Goal: Find contact information: Find contact information

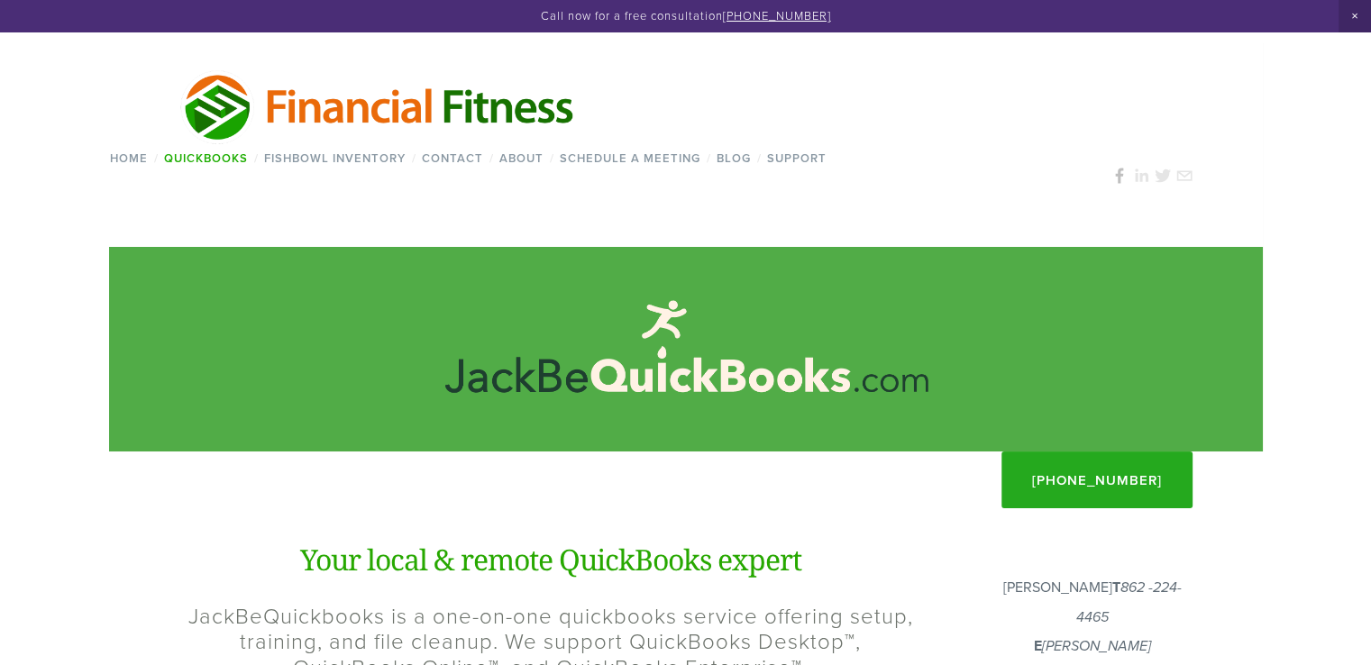
click at [1122, 182] on use at bounding box center [1120, 176] width 32 height 32
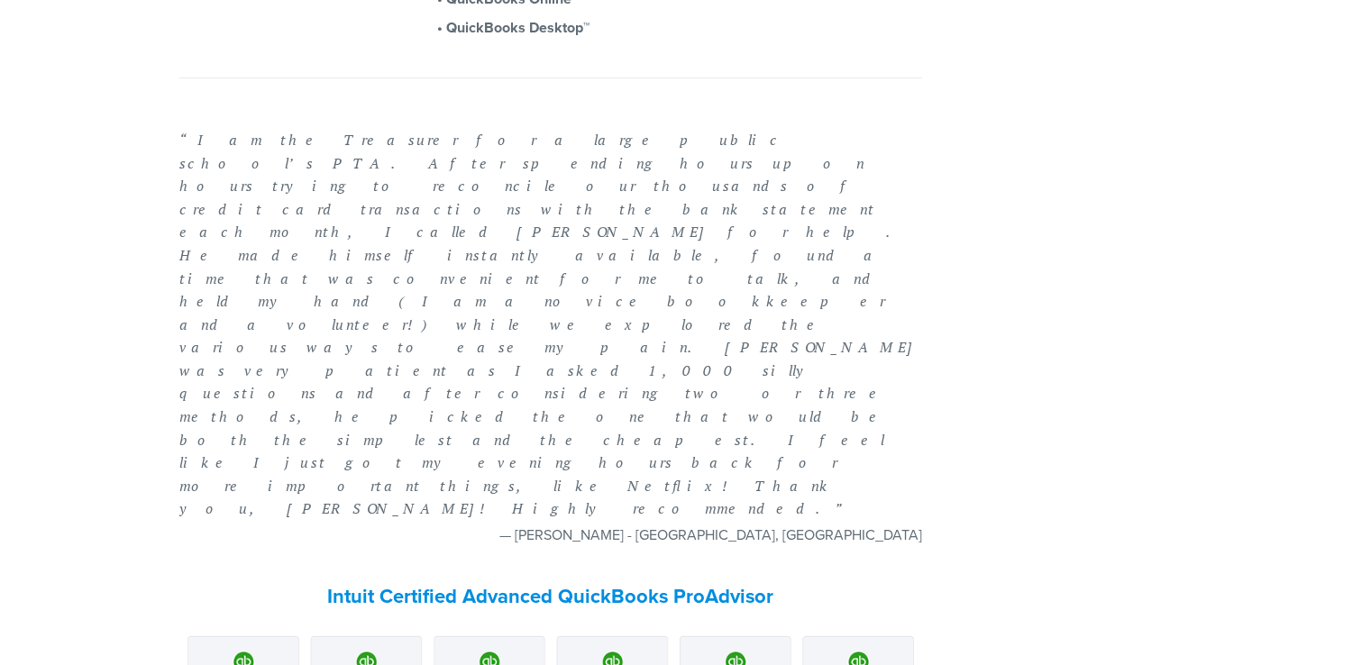
scroll to position [1396, 0]
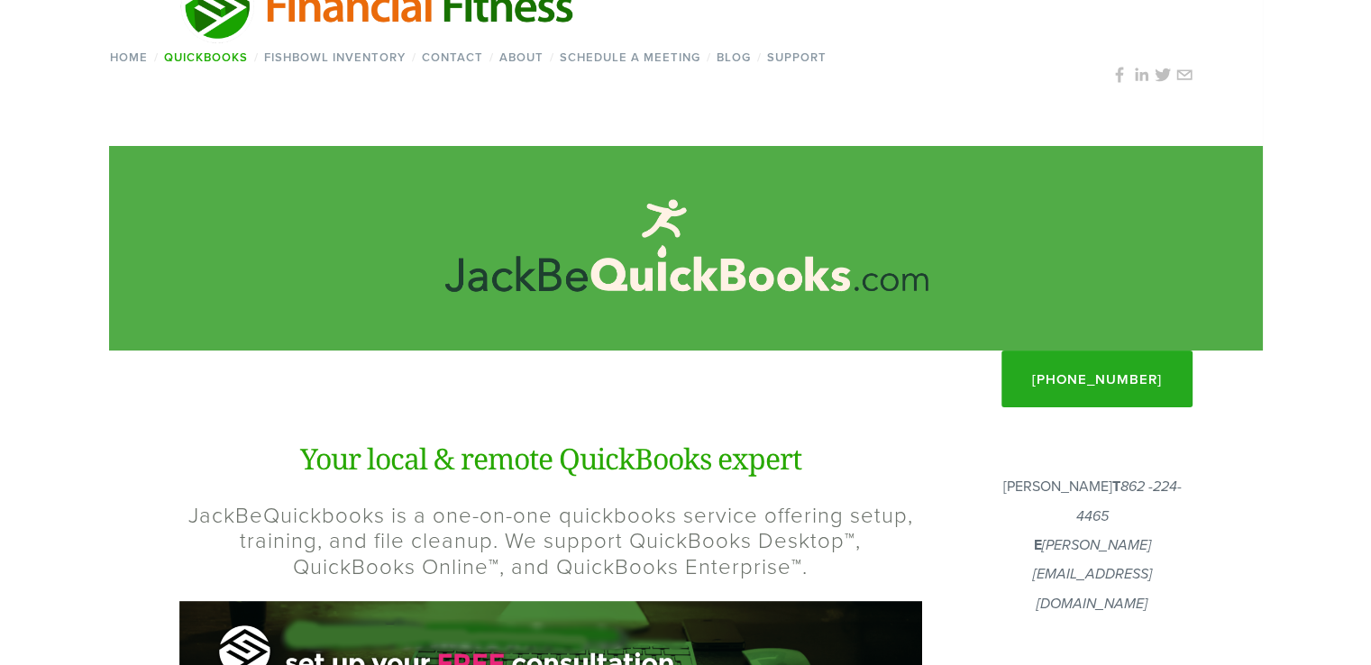
scroll to position [0, 0]
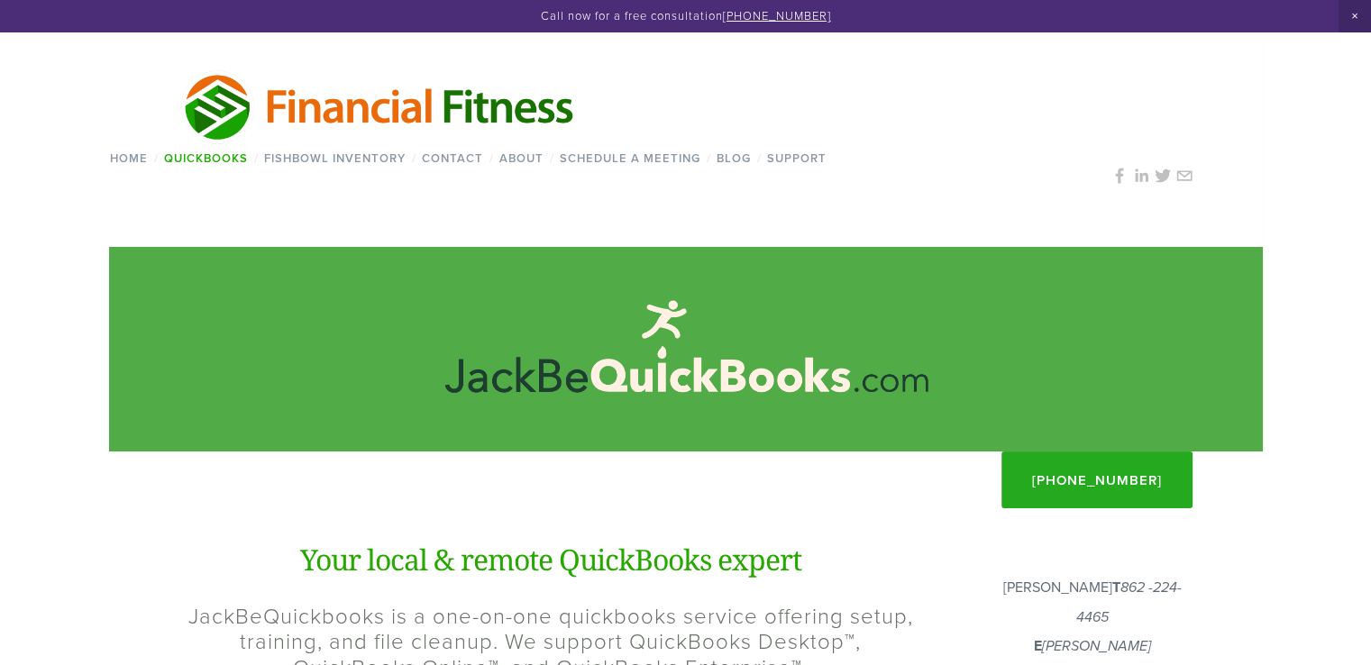
drag, startPoint x: 631, startPoint y: 99, endPoint x: 290, endPoint y: 97, distance: 340.8
click at [290, 97] on div at bounding box center [378, 107] width 539 height 78
click at [285, 95] on img at bounding box center [378, 107] width 399 height 78
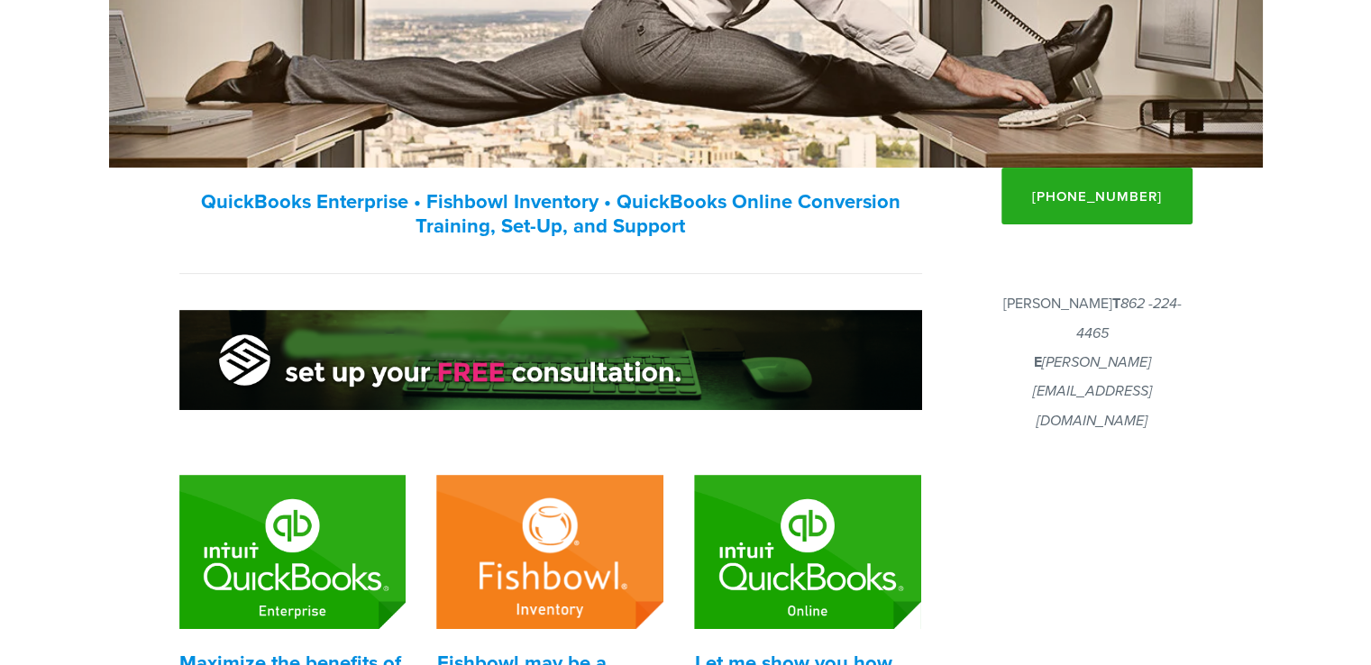
scroll to position [271, 0]
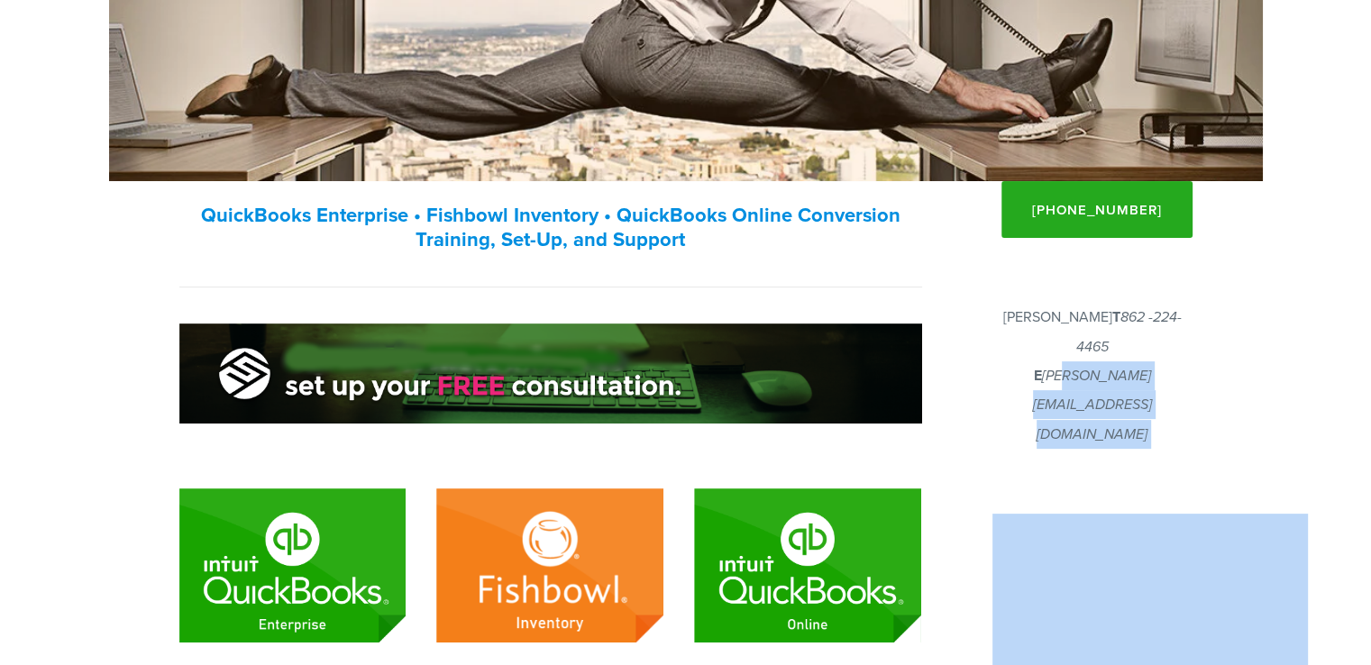
drag, startPoint x: 1210, startPoint y: 370, endPoint x: 1022, endPoint y: 386, distance: 189.2
click at [999, 460] on div at bounding box center [1092, 481] width 231 height 43
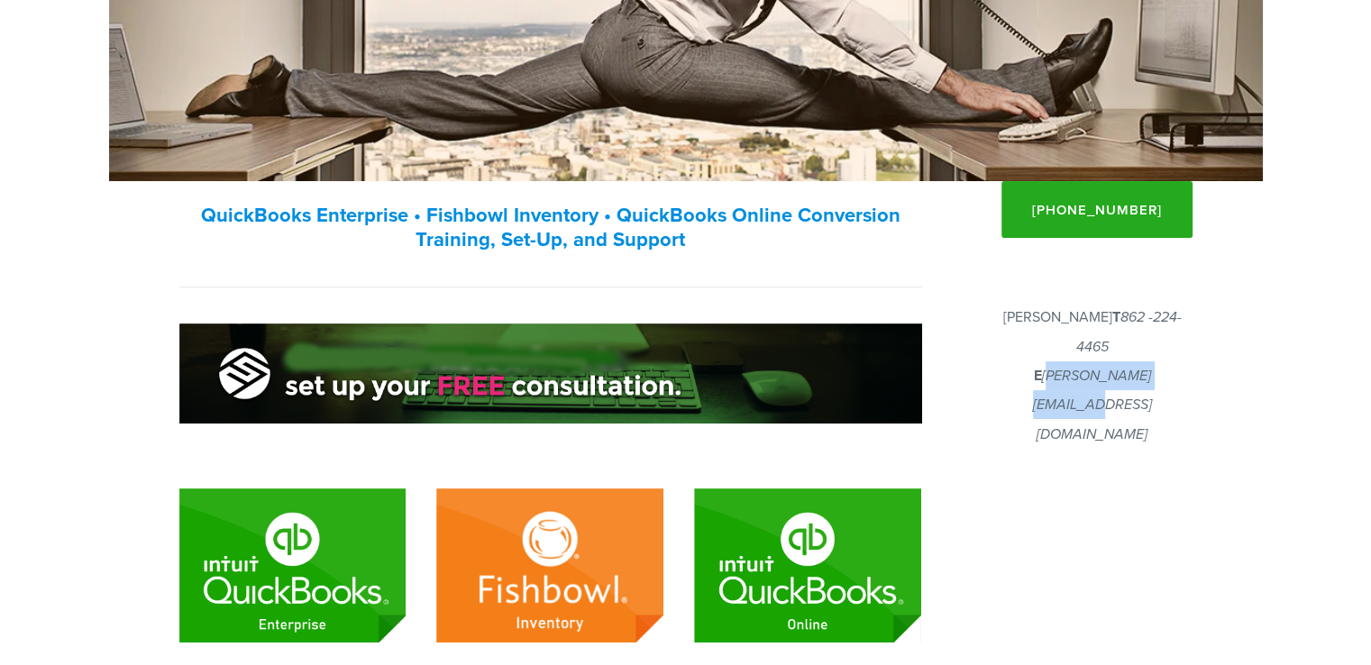
drag, startPoint x: 1023, startPoint y: 369, endPoint x: 1179, endPoint y: 364, distance: 156.1
click at [1179, 364] on p "Joshua Klar T 862 -224-4465 E Joshua@FinancialF.com" at bounding box center [1093, 376] width 200 height 146
copy em "[PERSON_NAME][EMAIL_ADDRESS][DOMAIN_NAME]"
drag, startPoint x: 1177, startPoint y: 342, endPoint x: 1052, endPoint y: 342, distance: 124.4
click at [1052, 342] on p "Joshua Klar T 862 -224-4465 E Joshua@FinancialF.com" at bounding box center [1093, 376] width 200 height 146
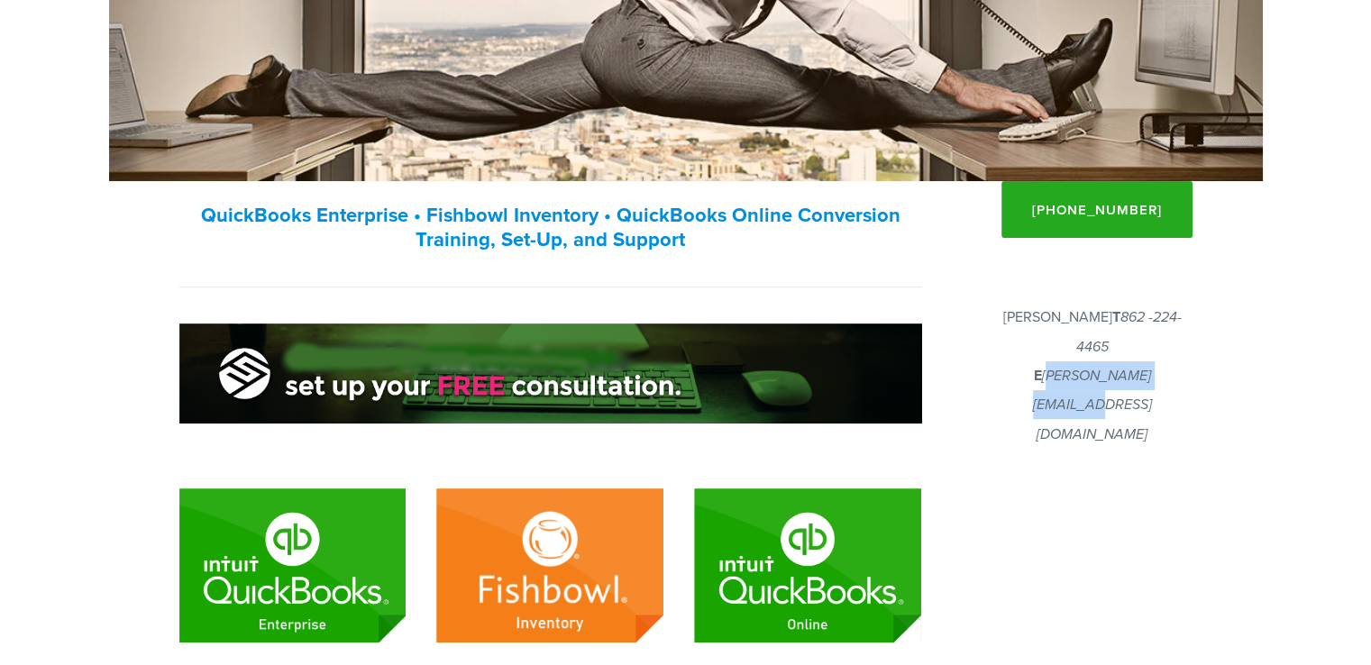
copy em "862 -224-4465"
drag, startPoint x: 1153, startPoint y: 319, endPoint x: 1053, endPoint y: 315, distance: 100.2
click at [1053, 315] on p "Joshua Klar T 862 -224-4465 E Joshua@FinancialF.com" at bounding box center [1093, 376] width 200 height 146
copy p "[PERSON_NAME]"
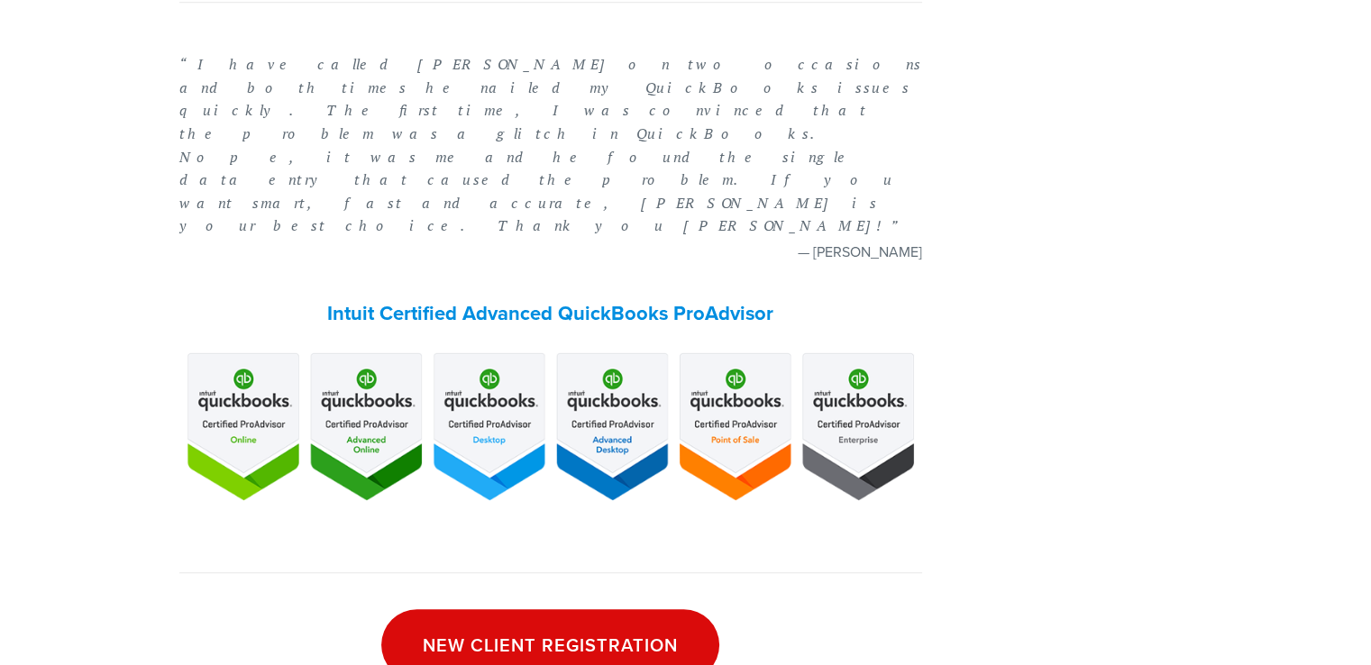
scroll to position [1505, 0]
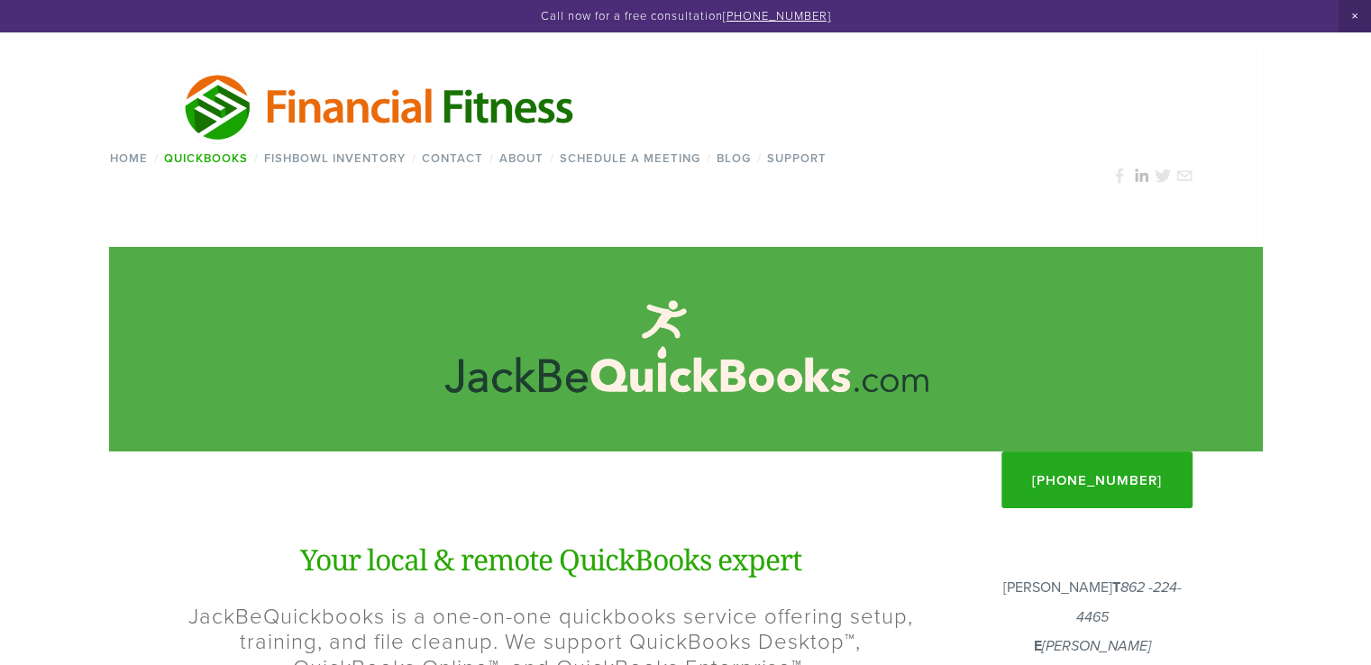
click at [1145, 176] on use at bounding box center [1141, 176] width 32 height 32
